Goal: Navigation & Orientation: Go to known website

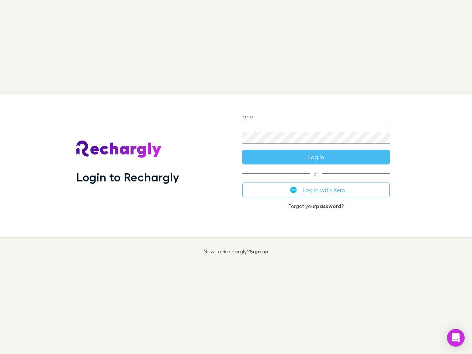
click at [236, 177] on div "Login to Rechargly" at bounding box center [153, 165] width 166 height 143
click at [316, 117] on input "Email" at bounding box center [315, 117] width 147 height 12
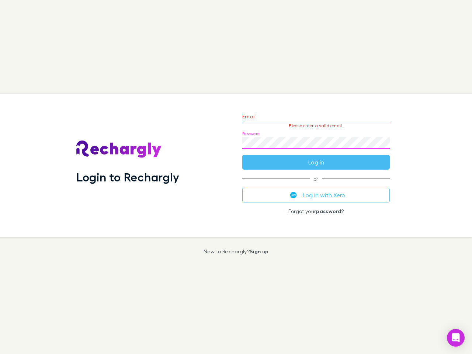
click at [316, 157] on form "Email Please enter a valid email. Password Log in" at bounding box center [315, 137] width 147 height 64
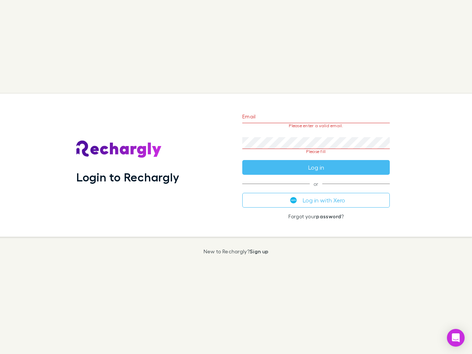
click at [316, 190] on div "Email Please enter a valid email. Password Please fill Log in or Log in with Xe…" at bounding box center [315, 165] width 159 height 143
click at [456, 338] on icon "Open Intercom Messenger" at bounding box center [456, 337] width 8 height 9
